Goal: Check status: Check status

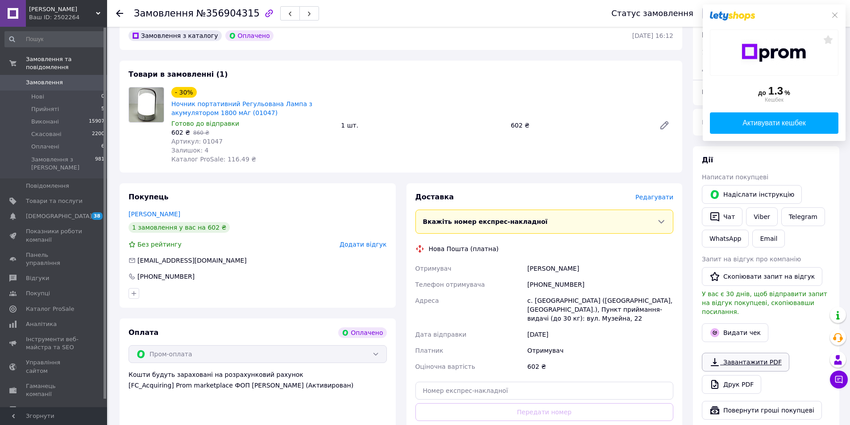
scroll to position [268, 0]
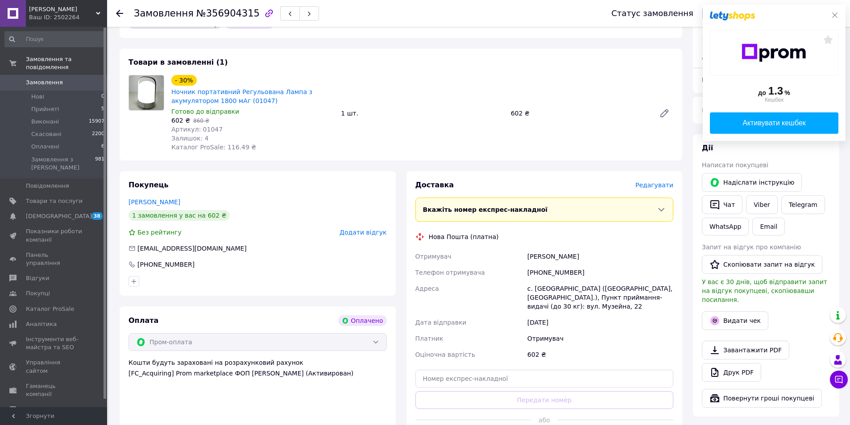
click at [833, 15] on icon at bounding box center [834, 15] width 7 height 7
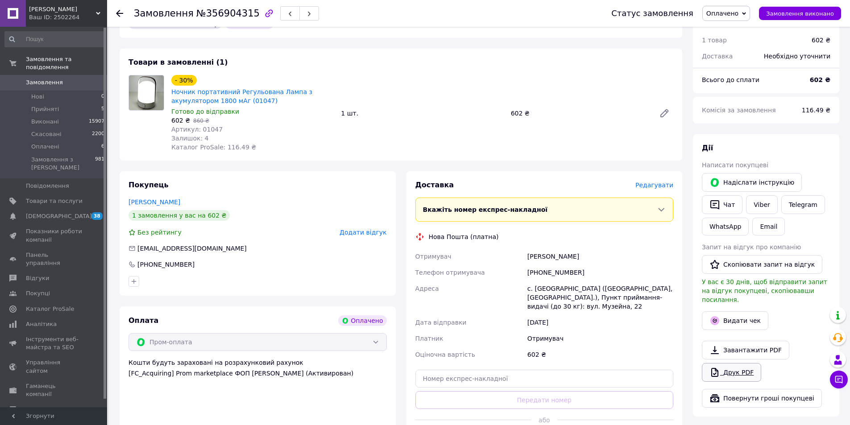
click at [736, 363] on link "Друк PDF" at bounding box center [731, 372] width 59 height 19
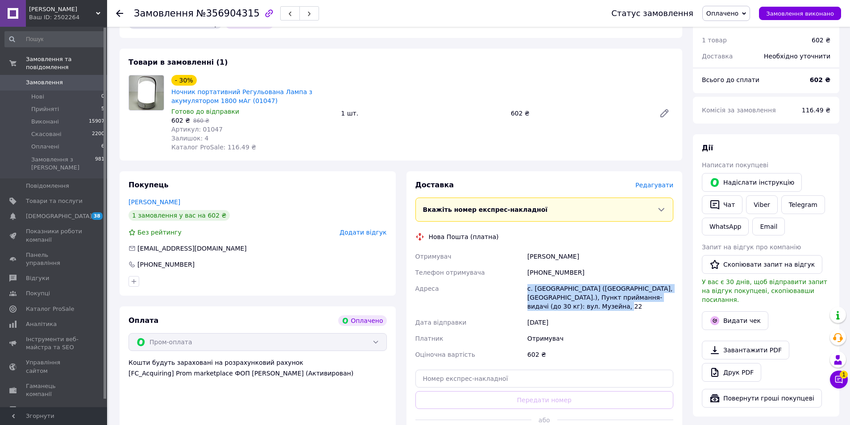
drag, startPoint x: 526, startPoint y: 277, endPoint x: 618, endPoint y: 297, distance: 94.0
click at [618, 297] on div "с. [GEOGRAPHIC_DATA] ([GEOGRAPHIC_DATA], [GEOGRAPHIC_DATA].), Пункт приймання-в…" at bounding box center [600, 298] width 149 height 34
copy div "с. [GEOGRAPHIC_DATA] ([GEOGRAPHIC_DATA], [GEOGRAPHIC_DATA].), Пункт приймання-в…"
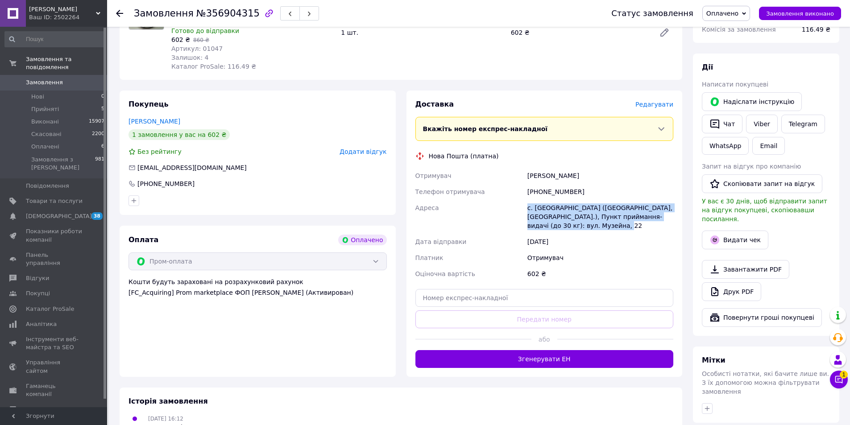
scroll to position [402, 0]
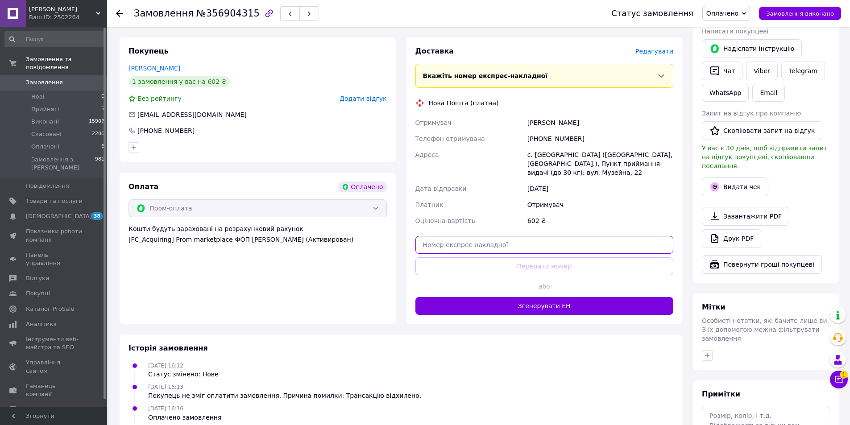
click at [558, 242] on input "text" at bounding box center [544, 245] width 258 height 18
paste input "20451225290358"
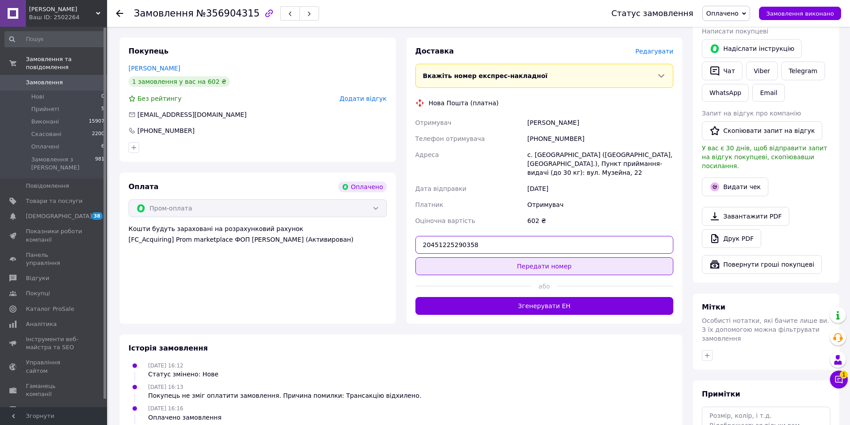
type input "20451225290358"
click at [559, 257] on button "Передати номер" at bounding box center [544, 266] width 258 height 18
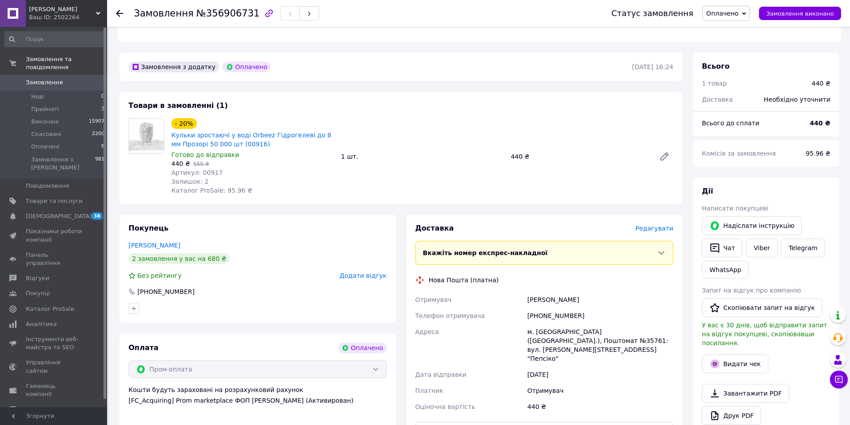
scroll to position [268, 0]
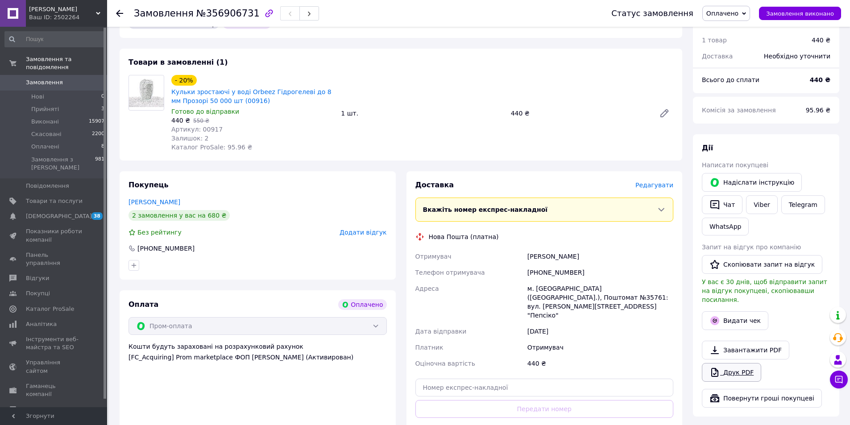
click at [739, 363] on link "Друк PDF" at bounding box center [731, 372] width 59 height 19
click at [590, 379] on input "text" at bounding box center [544, 388] width 258 height 18
paste input "20451225286754"
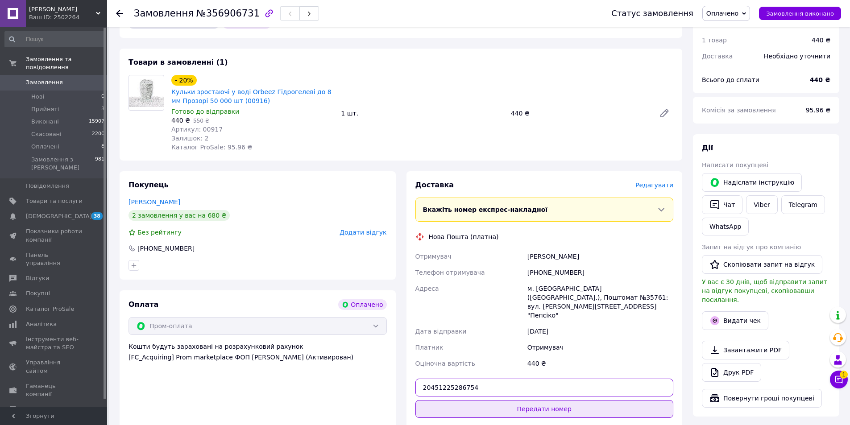
type input "20451225286754"
click at [580, 400] on button "Передати номер" at bounding box center [544, 409] width 258 height 18
